Goal: Transaction & Acquisition: Obtain resource

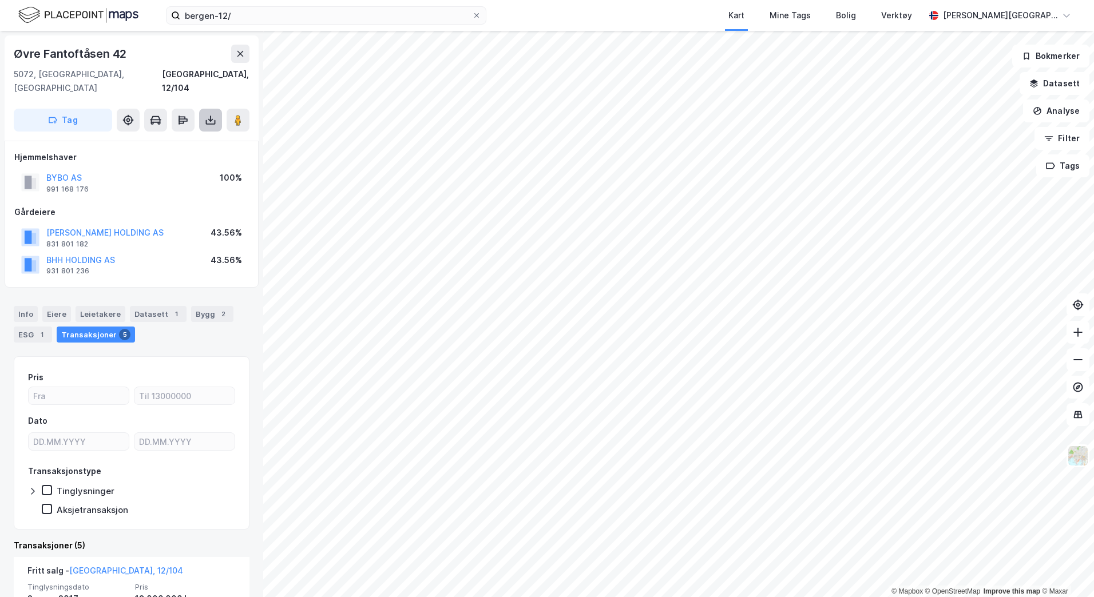
click at [207, 114] on icon at bounding box center [210, 119] width 11 height 11
click at [202, 134] on div "Last ned grunnbok" at bounding box center [161, 143] width 122 height 18
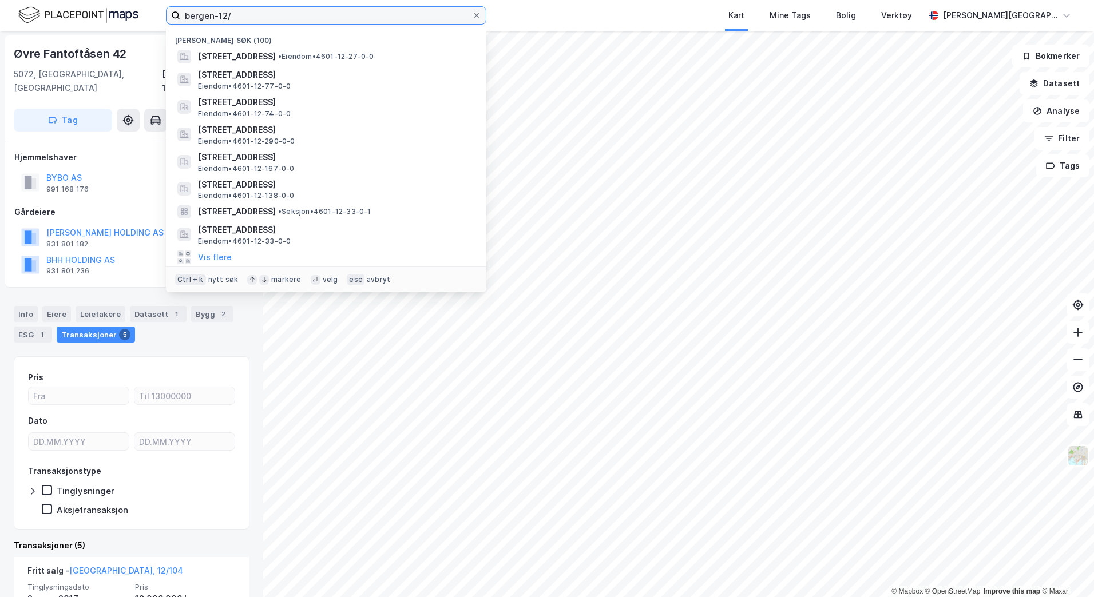
click at [349, 16] on input "bergen-12/" at bounding box center [326, 15] width 292 height 17
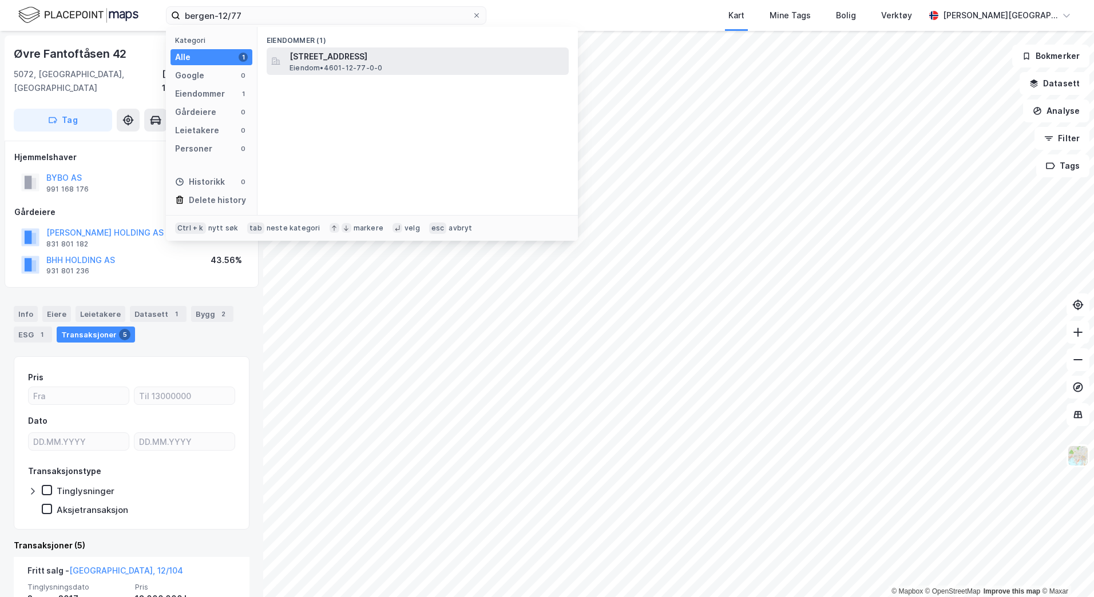
click at [383, 73] on div "[STREET_ADDRESS] • 4601-12-77-0-0" at bounding box center [418, 60] width 302 height 27
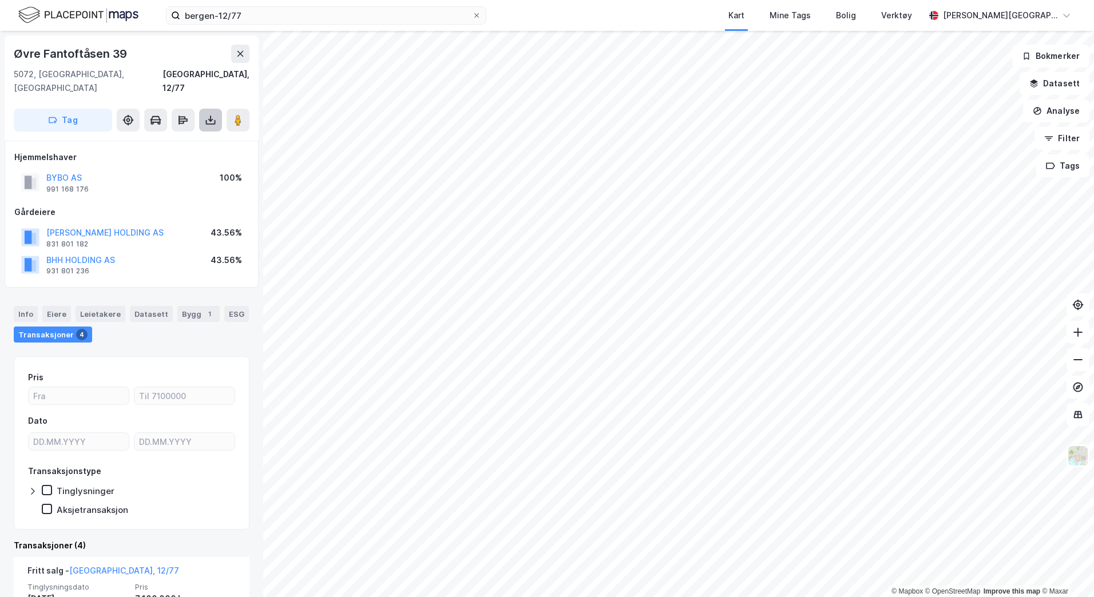
click at [213, 114] on icon at bounding box center [210, 119] width 11 height 11
click at [207, 134] on div "Last ned grunnbok" at bounding box center [161, 143] width 122 height 18
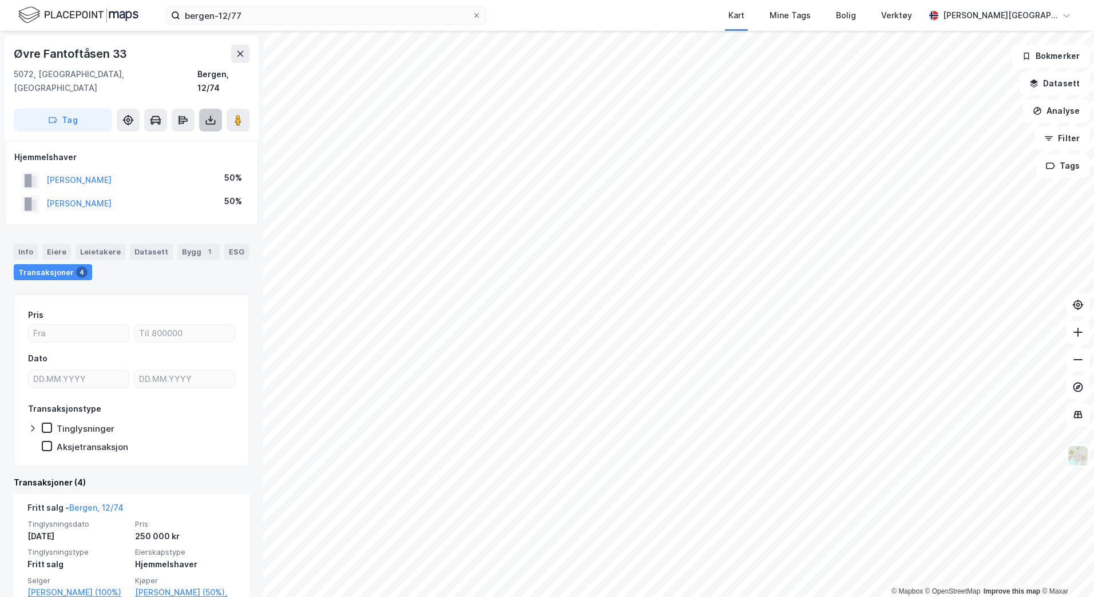
click at [215, 114] on icon at bounding box center [210, 119] width 11 height 11
click at [201, 134] on div "Last ned grunnbok" at bounding box center [161, 143] width 122 height 18
click at [213, 114] on icon at bounding box center [210, 119] width 11 height 11
click at [204, 134] on div "Last ned grunnbok" at bounding box center [161, 143] width 122 height 18
click at [209, 114] on icon at bounding box center [210, 119] width 11 height 11
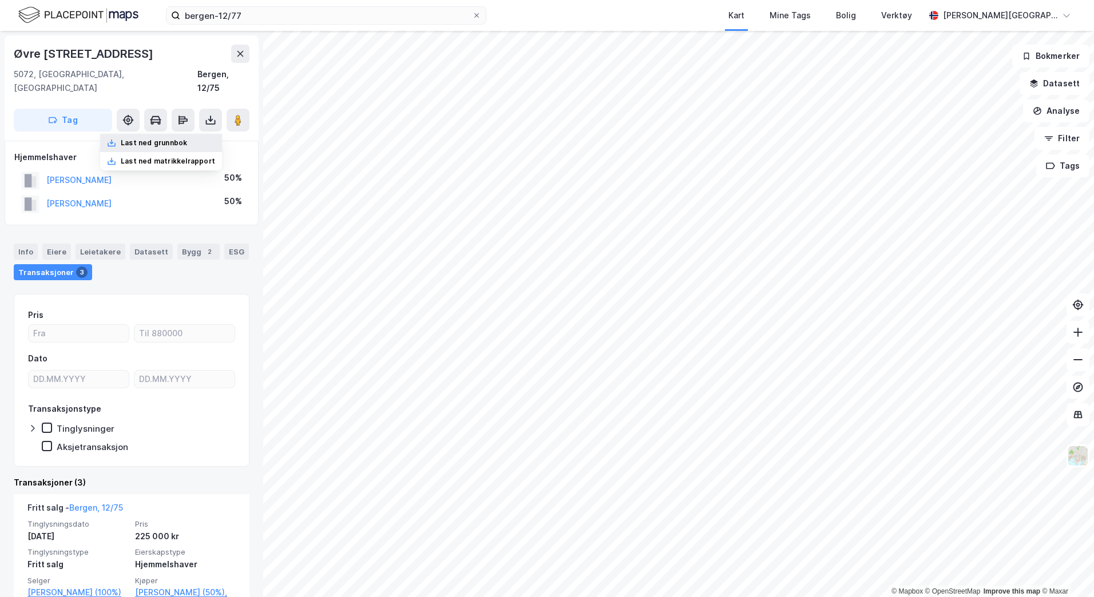
click at [199, 134] on div "Last ned grunnbok" at bounding box center [161, 143] width 122 height 18
click at [283, 26] on div "bergen-12/77 Kart Mine Tags Bolig Verktøy [PERSON_NAME][GEOGRAPHIC_DATA]" at bounding box center [547, 15] width 1094 height 31
click at [287, 5] on div "bergen-12/77 Kart Mine Tags Bolig Verktøy [PERSON_NAME][GEOGRAPHIC_DATA]" at bounding box center [547, 15] width 1094 height 31
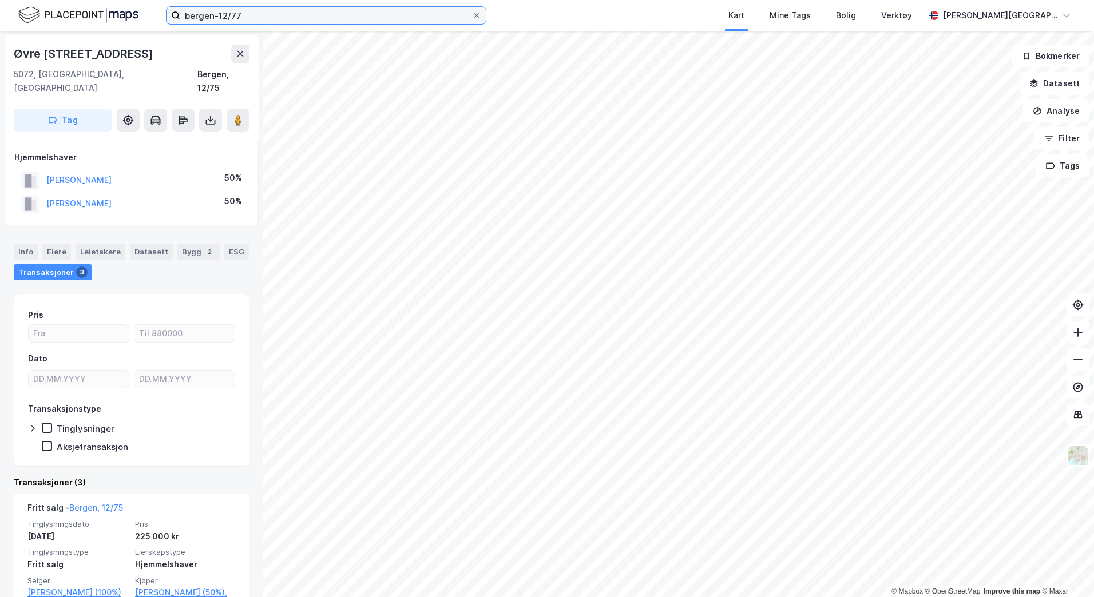
click at [286, 9] on input "bergen-12/77" at bounding box center [326, 15] width 292 height 17
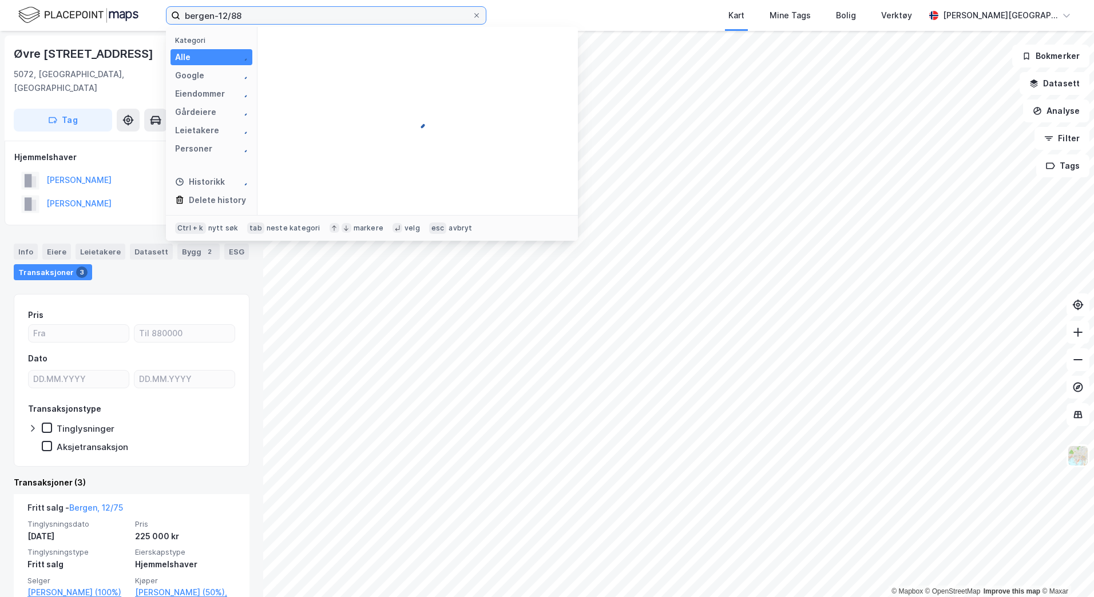
type input "bergen-12/88"
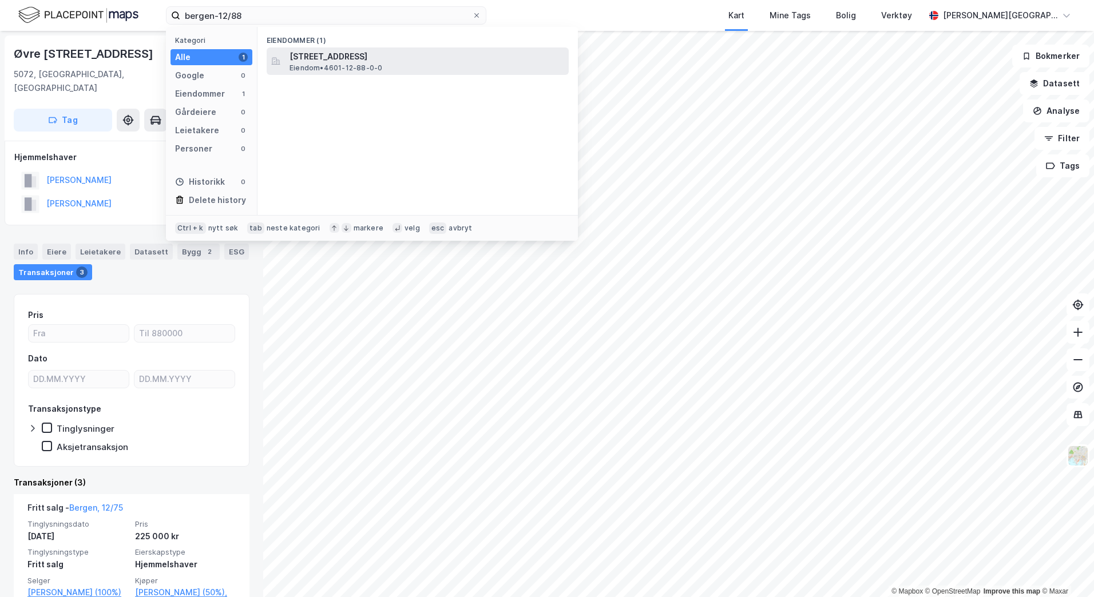
click at [341, 55] on span "[STREET_ADDRESS]" at bounding box center [426, 57] width 275 height 14
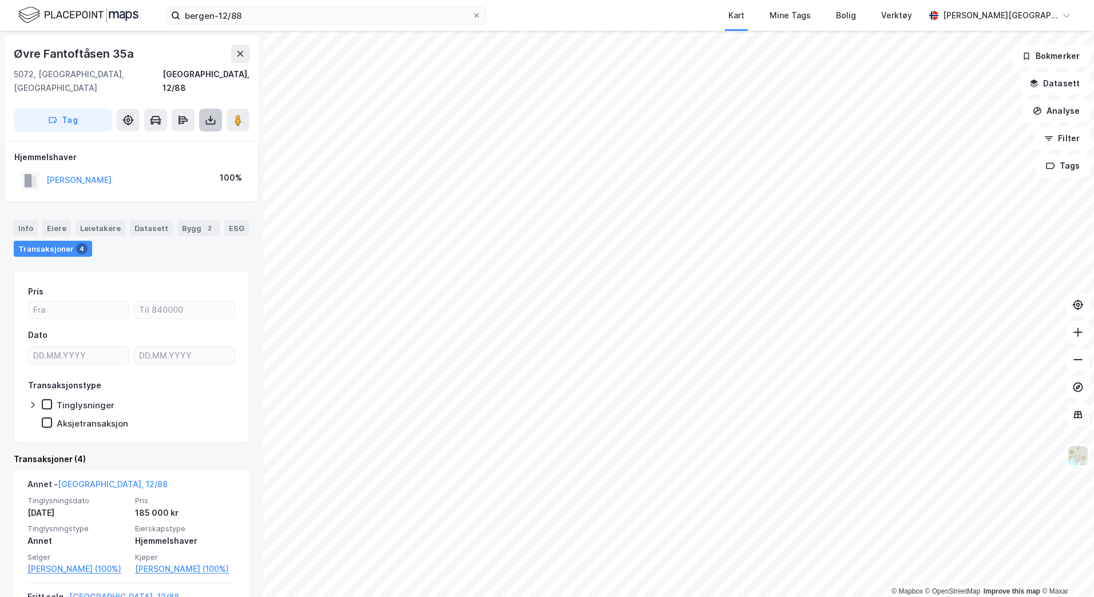
click at [209, 114] on icon at bounding box center [210, 119] width 11 height 11
click at [203, 134] on div "Last ned grunnbok" at bounding box center [161, 143] width 122 height 18
click at [204, 113] on button at bounding box center [210, 120] width 23 height 23
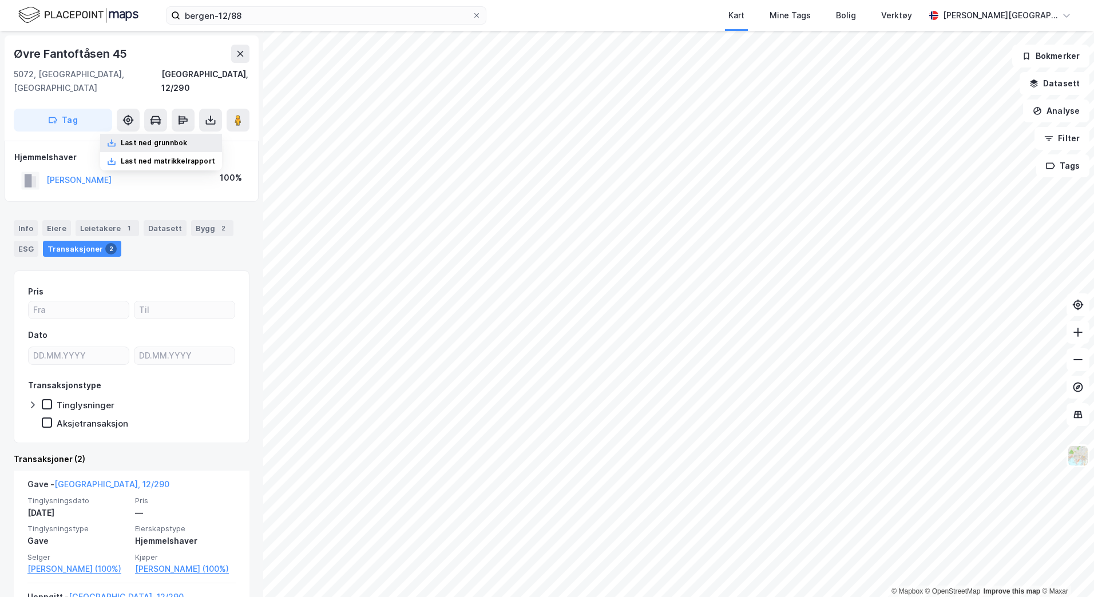
click at [197, 134] on div "Last ned grunnbok" at bounding box center [161, 143] width 122 height 18
click at [597, 597] on html "bergen-12/88 Kart Mine Tags Bolig Verktøy [PERSON_NAME] © Mapbox © OpenStreetMa…" at bounding box center [547, 298] width 1094 height 597
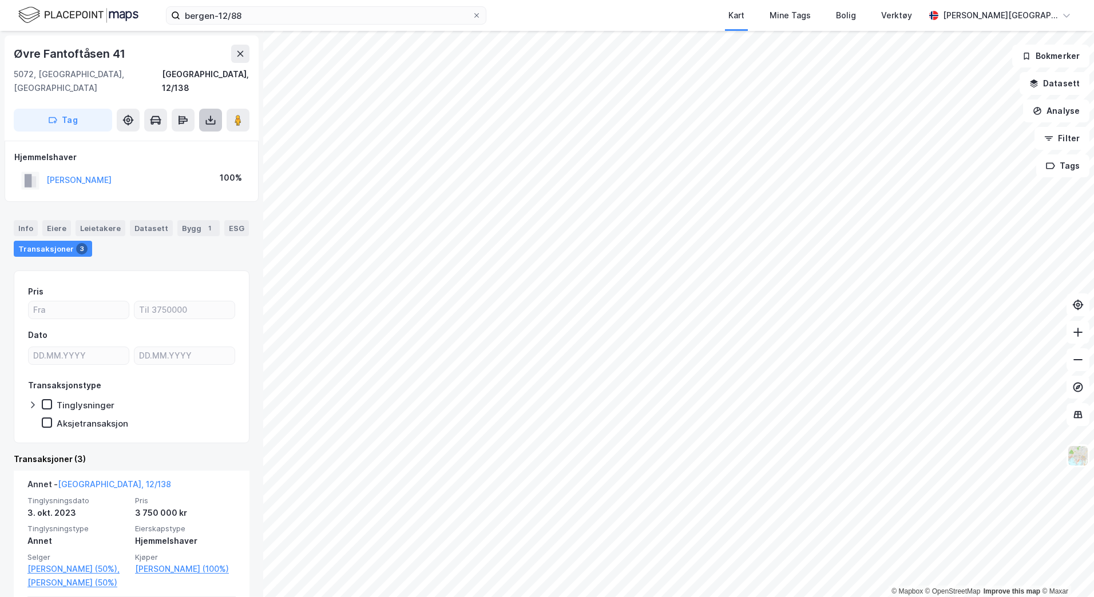
click at [215, 109] on button at bounding box center [210, 120] width 23 height 23
click at [206, 134] on div "Last ned grunnbok" at bounding box center [161, 143] width 122 height 18
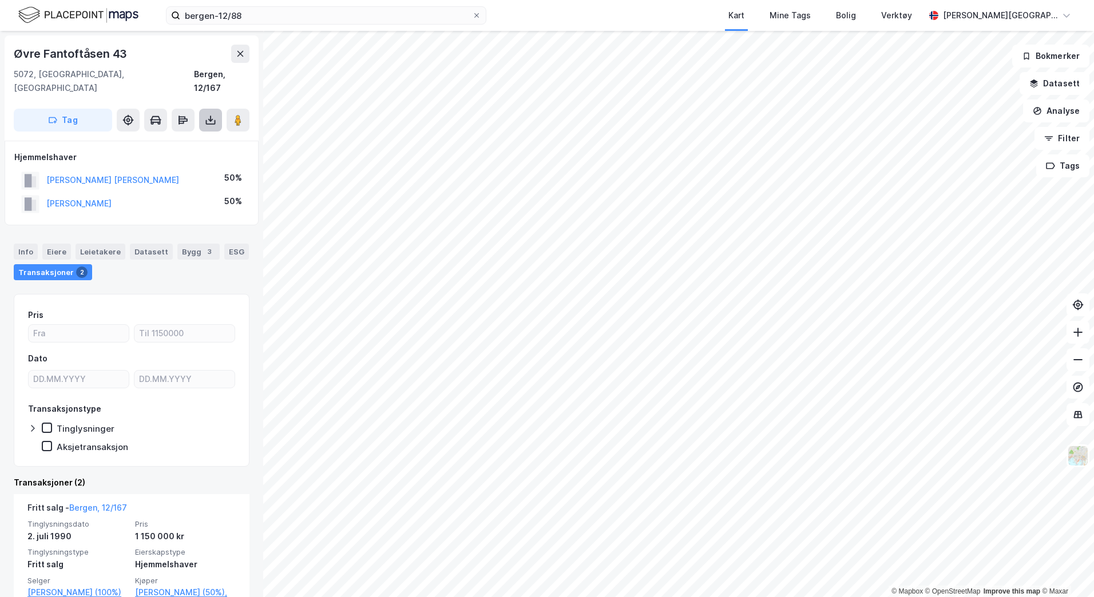
click at [216, 114] on icon at bounding box center [210, 119] width 11 height 11
click at [202, 134] on div "Last ned grunnbok" at bounding box center [161, 143] width 122 height 18
